Goal: Find specific page/section: Find specific page/section

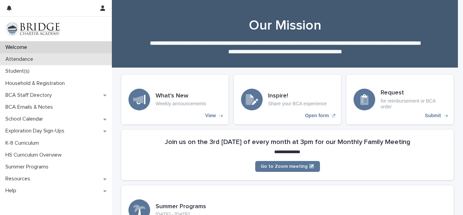
click at [86, 58] on div "Attendance" at bounding box center [56, 59] width 112 height 12
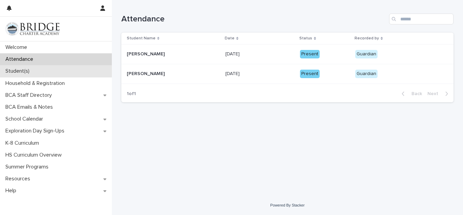
click at [40, 70] on div "Student(s)" at bounding box center [56, 71] width 112 height 12
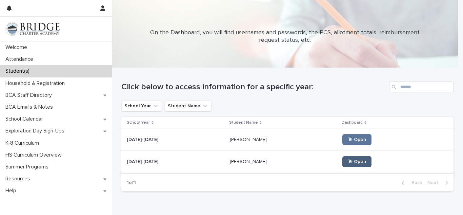
click at [342, 165] on link "🖱 Open" at bounding box center [356, 161] width 29 height 11
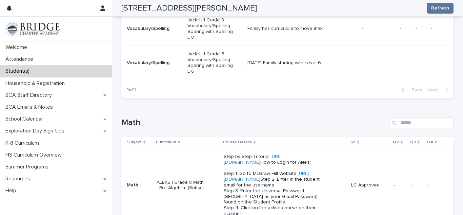
scroll to position [202, 0]
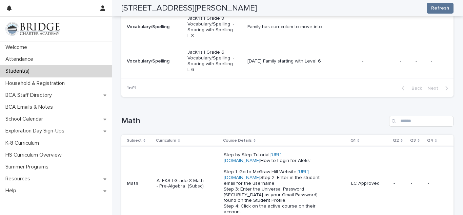
click at [263, 180] on link "[URL][DOMAIN_NAME]" at bounding box center [266, 174] width 85 height 11
